Goal: Information Seeking & Learning: Learn about a topic

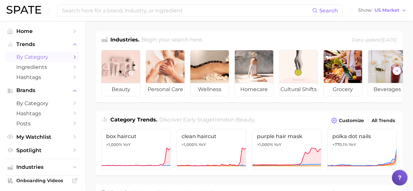
click at [50, 53] on link "by Category" at bounding box center [42, 57] width 74 height 10
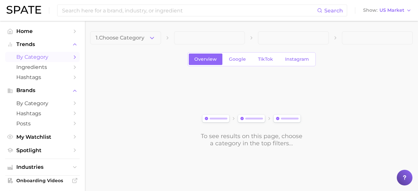
click at [147, 45] on div "1. Choose Category Overview Google TikTok Instagram To see results on this page…" at bounding box center [251, 89] width 323 height 116
click at [141, 42] on button "1. Choose Category" at bounding box center [125, 37] width 71 height 13
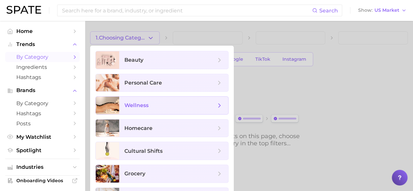
click at [153, 106] on span "wellness" at bounding box center [169, 105] width 91 height 7
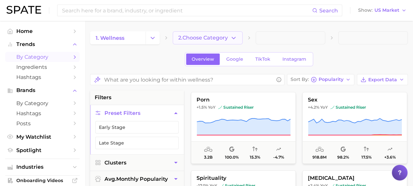
click at [228, 38] on span "2. Choose Category" at bounding box center [203, 38] width 50 height 6
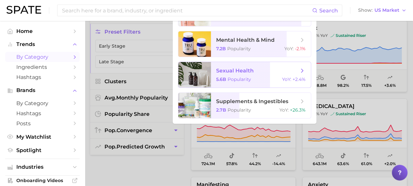
scroll to position [82, 0]
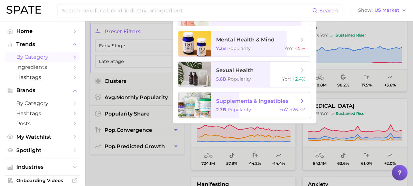
click at [277, 108] on div "2.7b Popularity YoY : +26.3%" at bounding box center [260, 110] width 89 height 6
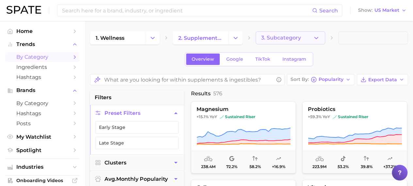
click at [292, 37] on span "3. Subcategory" at bounding box center [281, 38] width 40 height 6
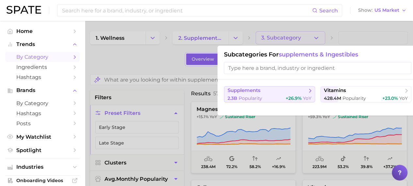
click at [284, 92] on span "supplements" at bounding box center [267, 91] width 79 height 7
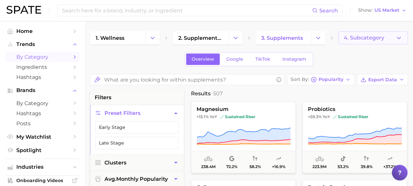
click at [361, 35] on span "4. Subcategory" at bounding box center [364, 38] width 40 height 6
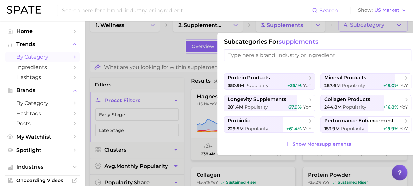
scroll to position [13, 0]
click at [160, 51] on div at bounding box center [206, 93] width 413 height 186
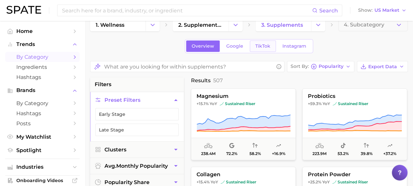
click at [261, 46] on span "TikTok" at bounding box center [262, 46] width 15 height 6
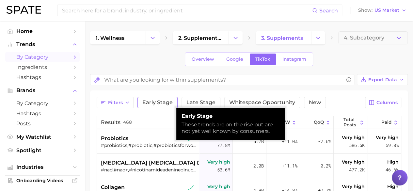
click at [166, 103] on span "Early Stage" at bounding box center [157, 102] width 30 height 5
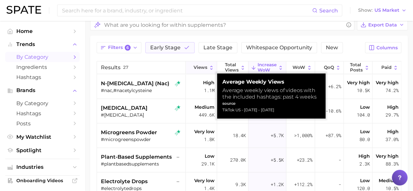
click at [211, 69] on icon at bounding box center [212, 68] width 6 height 6
